Goal: Transaction & Acquisition: Purchase product/service

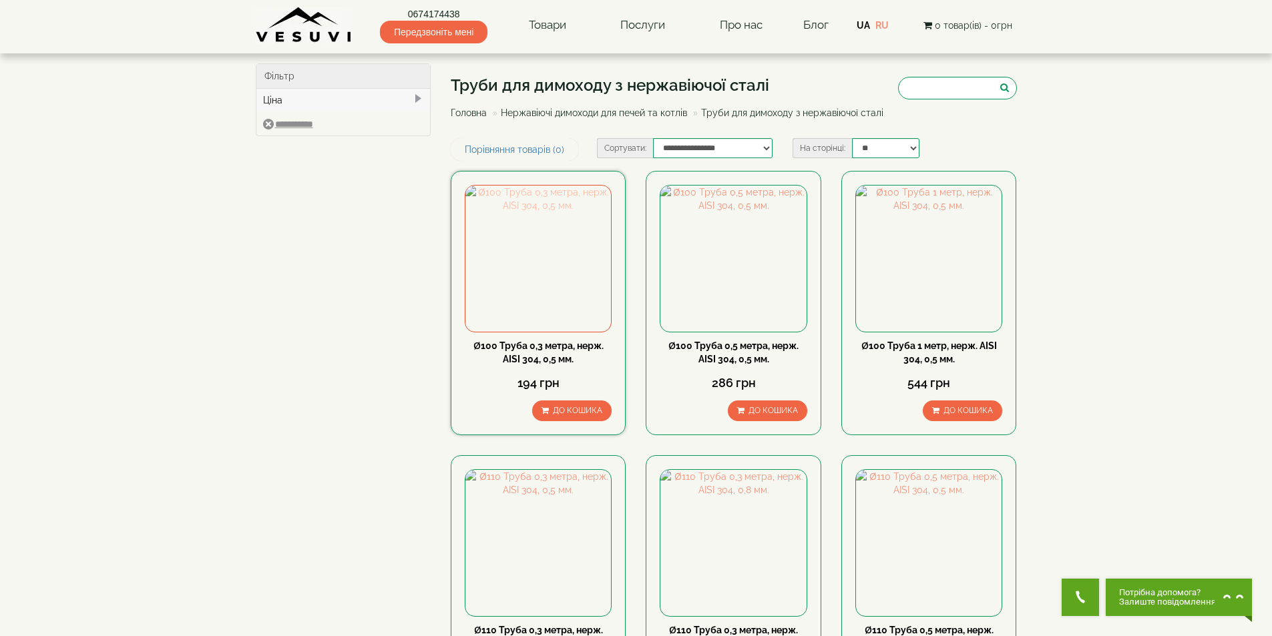
click at [544, 331] on img at bounding box center [538, 259] width 146 height 146
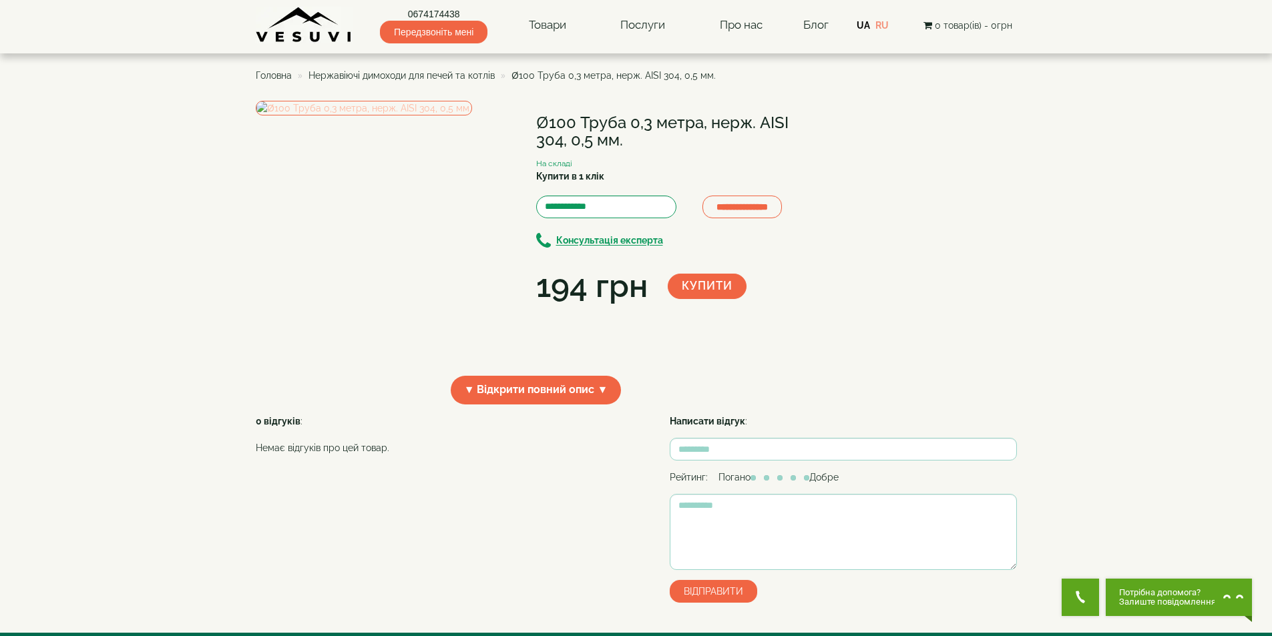
click at [383, 116] on img at bounding box center [364, 108] width 216 height 15
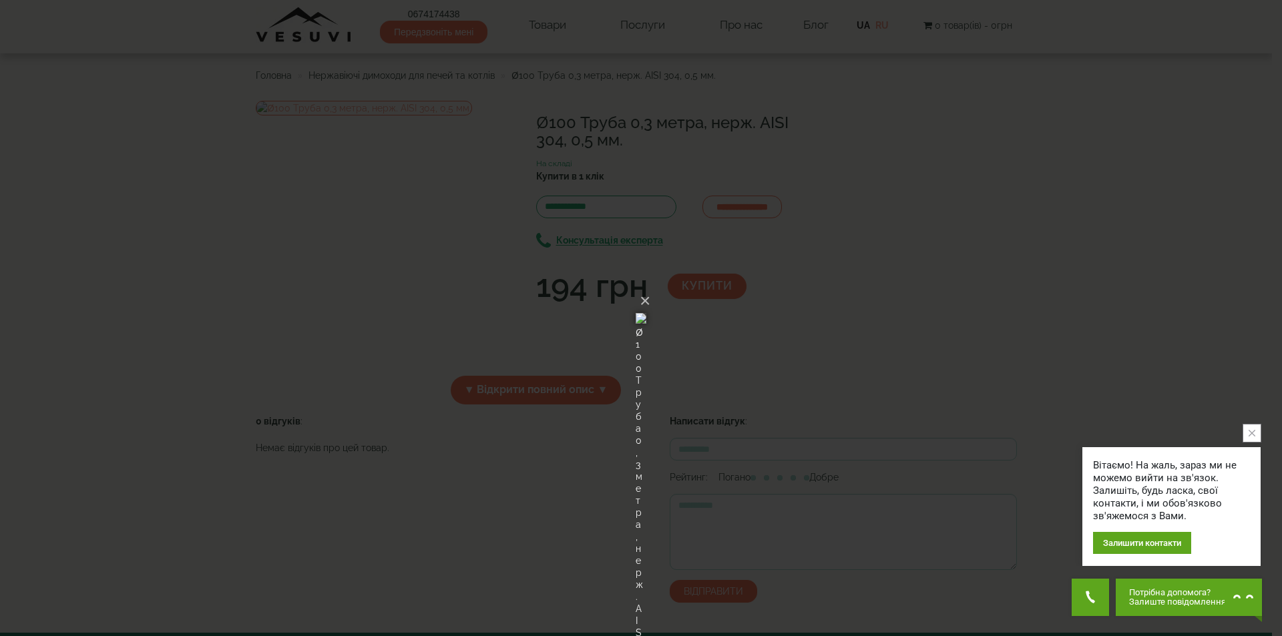
click at [638, 286] on img at bounding box center [641, 318] width 11 height 64
click at [650, 286] on button "×" at bounding box center [645, 300] width 11 height 29
